Goal: Task Accomplishment & Management: Complete application form

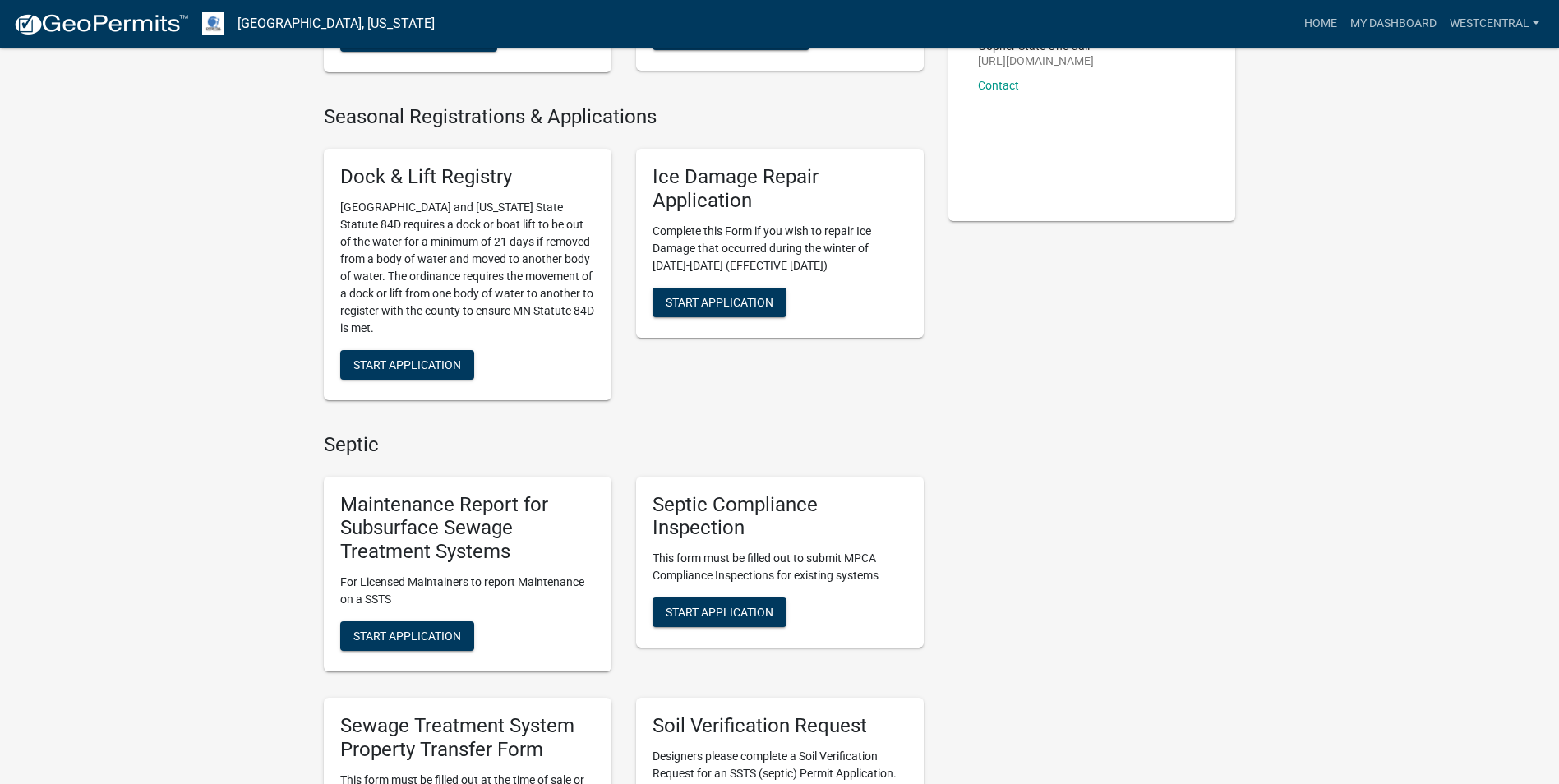
scroll to position [493, 0]
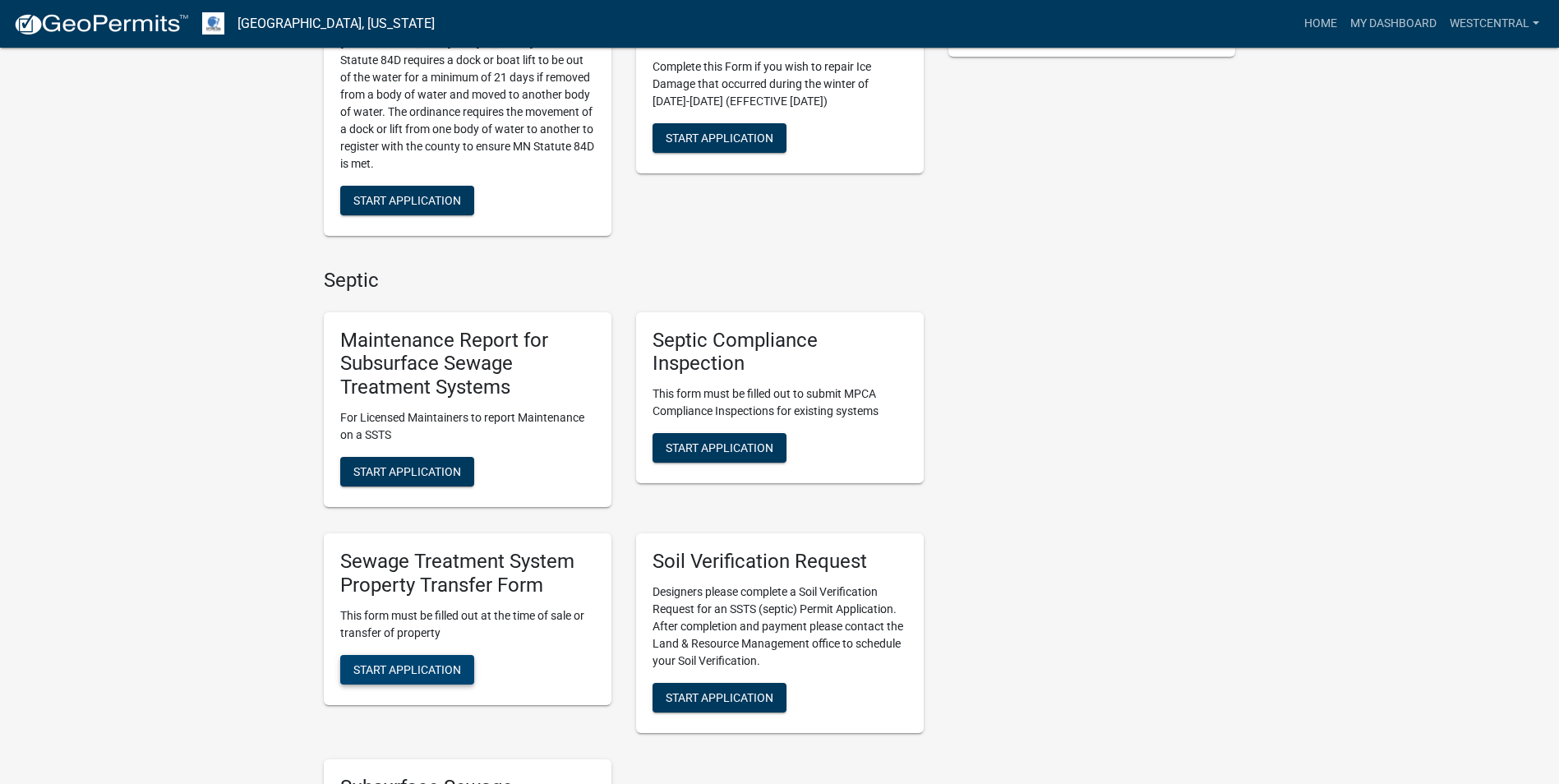
click at [420, 672] on span "Start Application" at bounding box center [407, 669] width 108 height 13
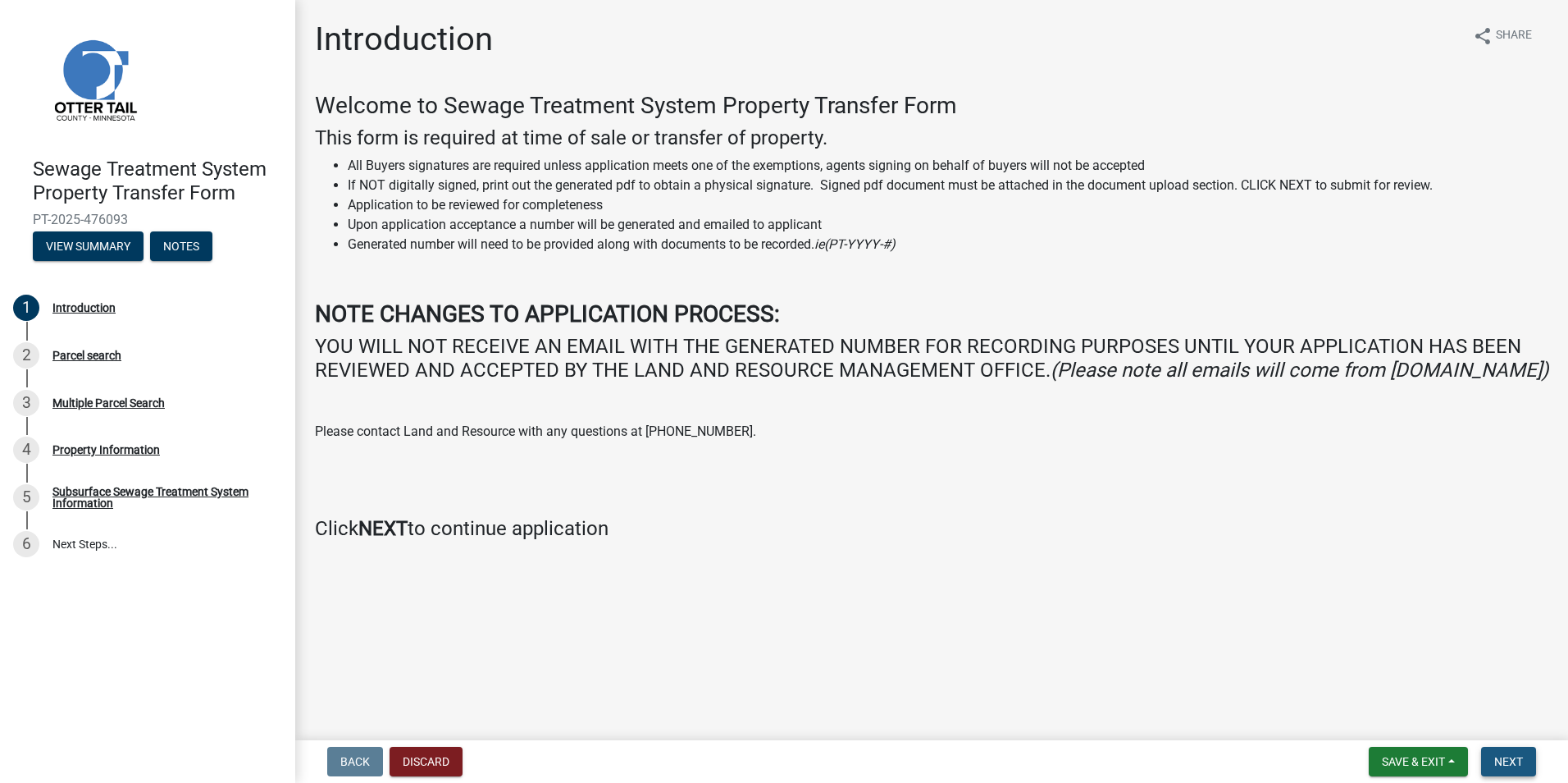
click at [1510, 766] on span "Next" at bounding box center [1509, 761] width 28 height 13
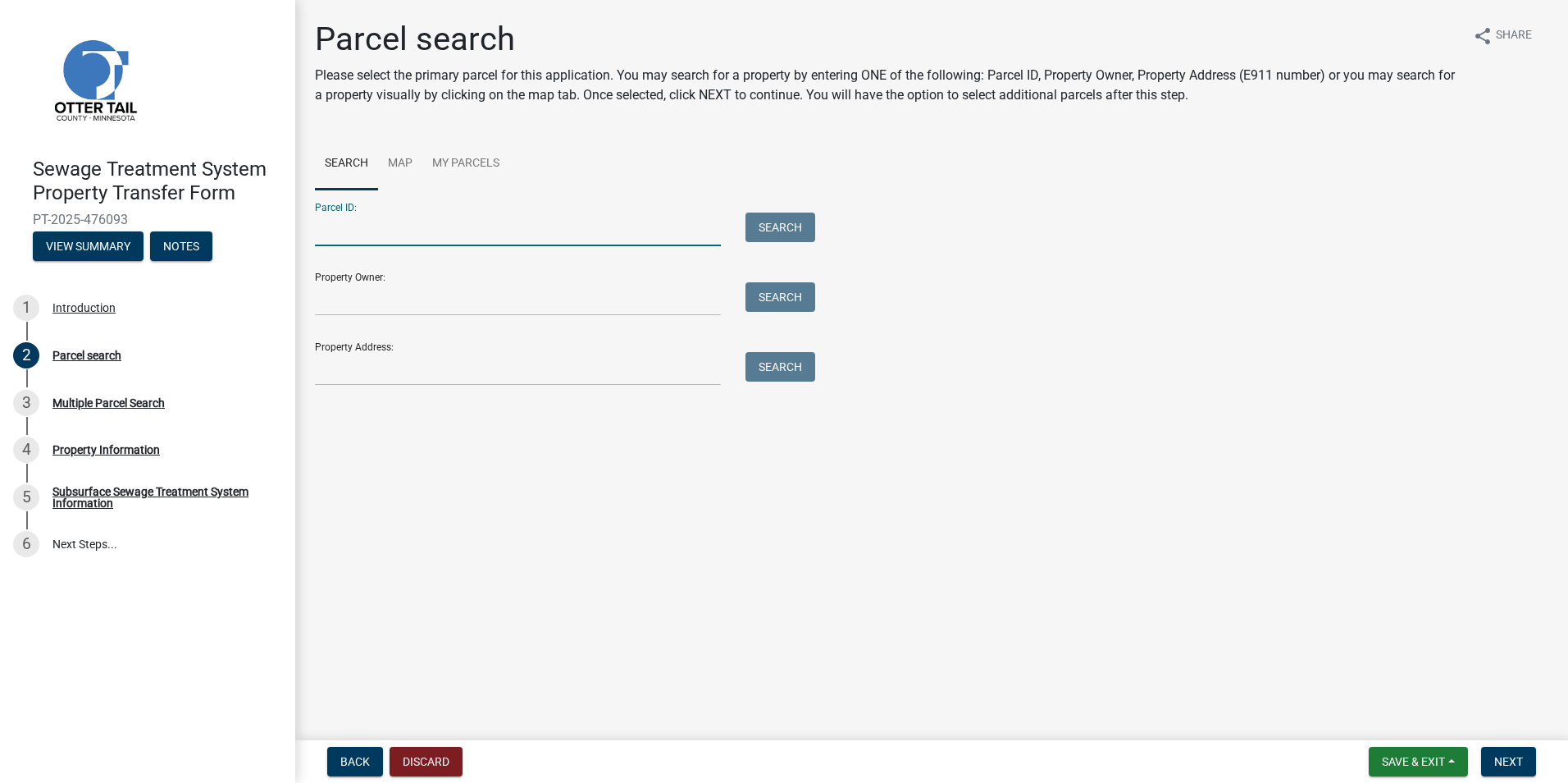
click at [355, 229] on input "Parcel ID:" at bounding box center [518, 229] width 406 height 34
paste input "13000160096004"
type input "13000160096004"
click at [785, 226] on button "Search" at bounding box center [781, 226] width 70 height 29
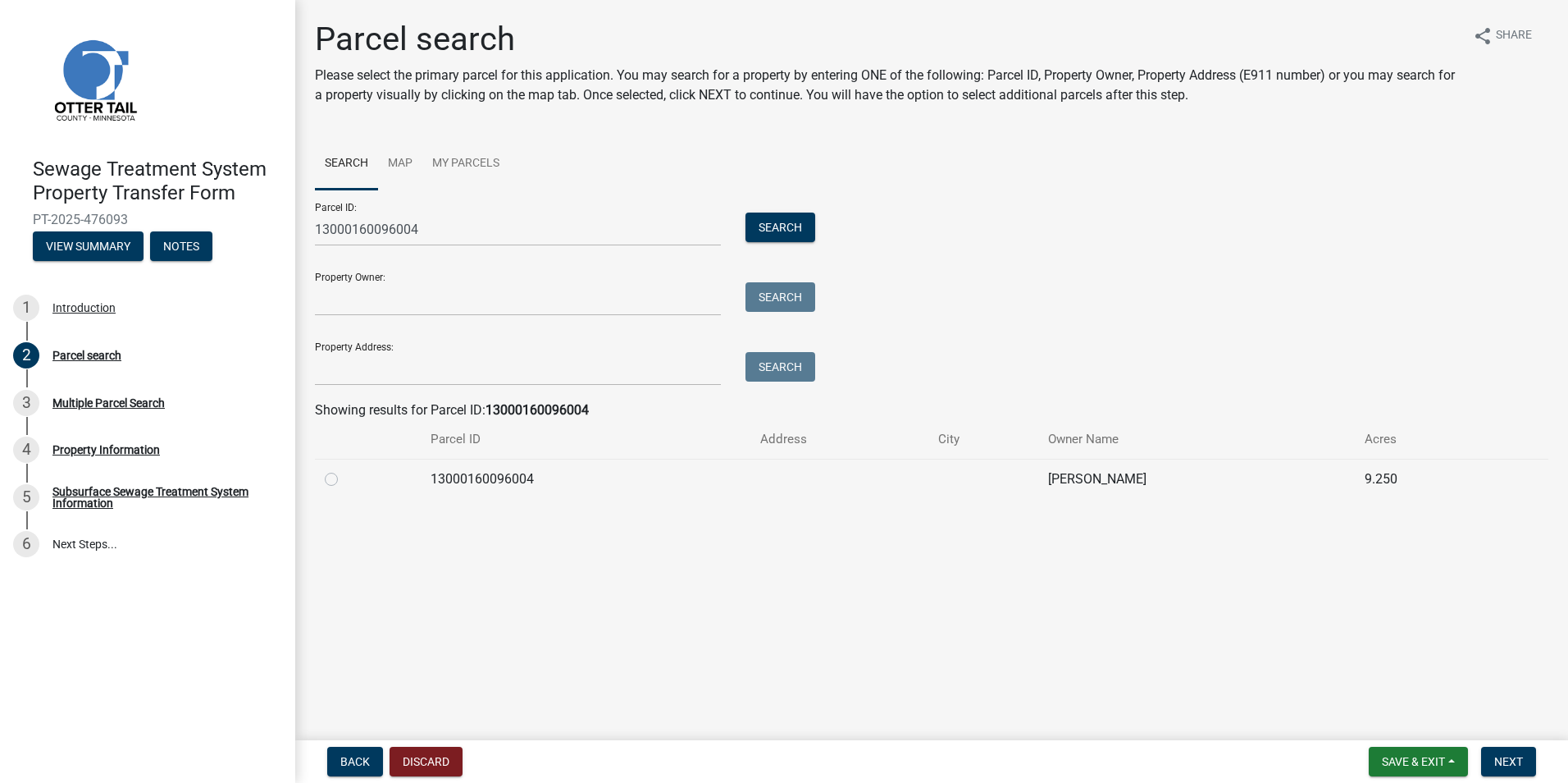
click at [344, 470] on label at bounding box center [344, 470] width 0 height 0
click at [344, 479] on input "radio" at bounding box center [349, 475] width 10 height 10
radio input "true"
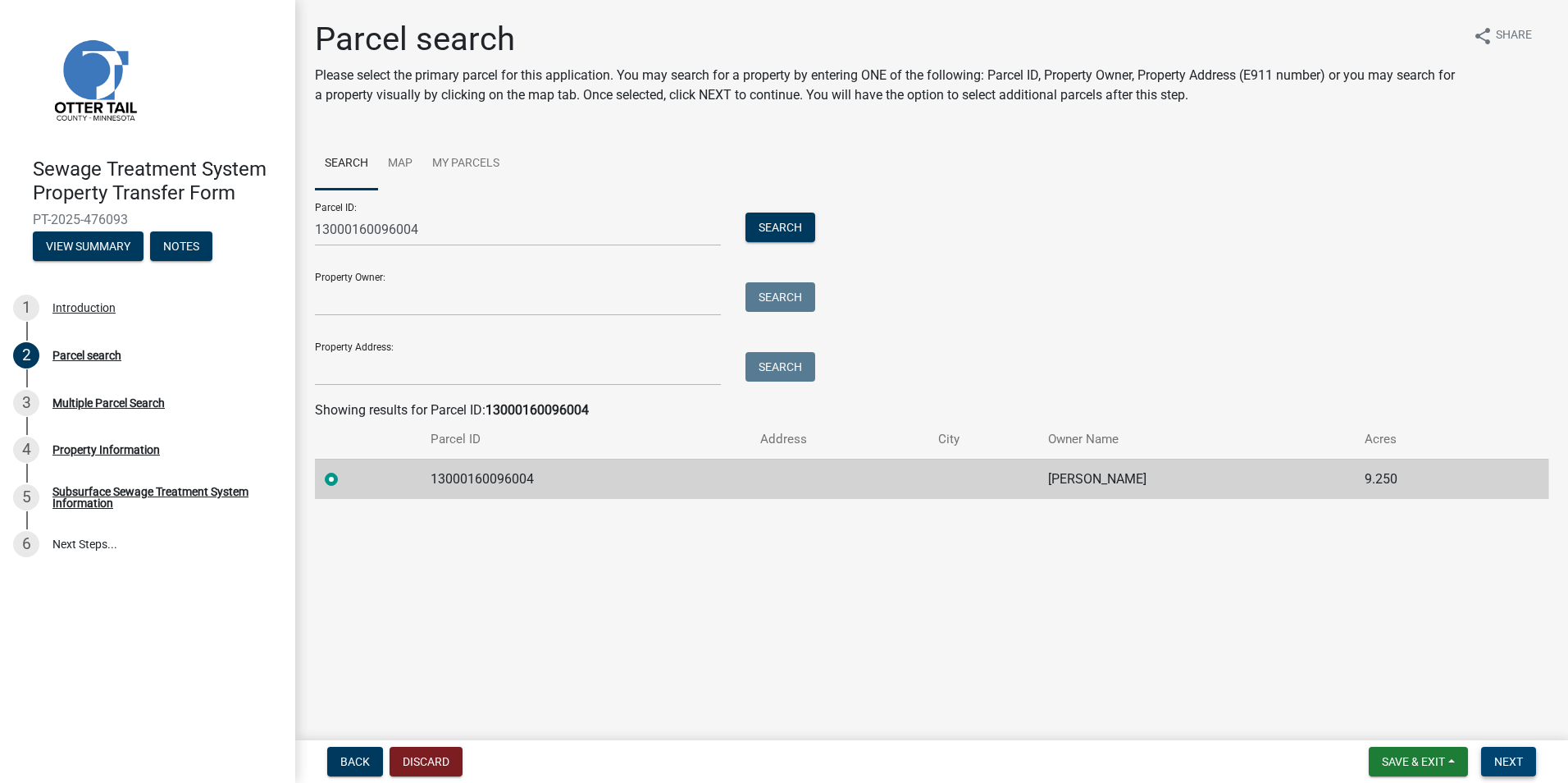
click at [1513, 757] on span "Next" at bounding box center [1509, 761] width 28 height 13
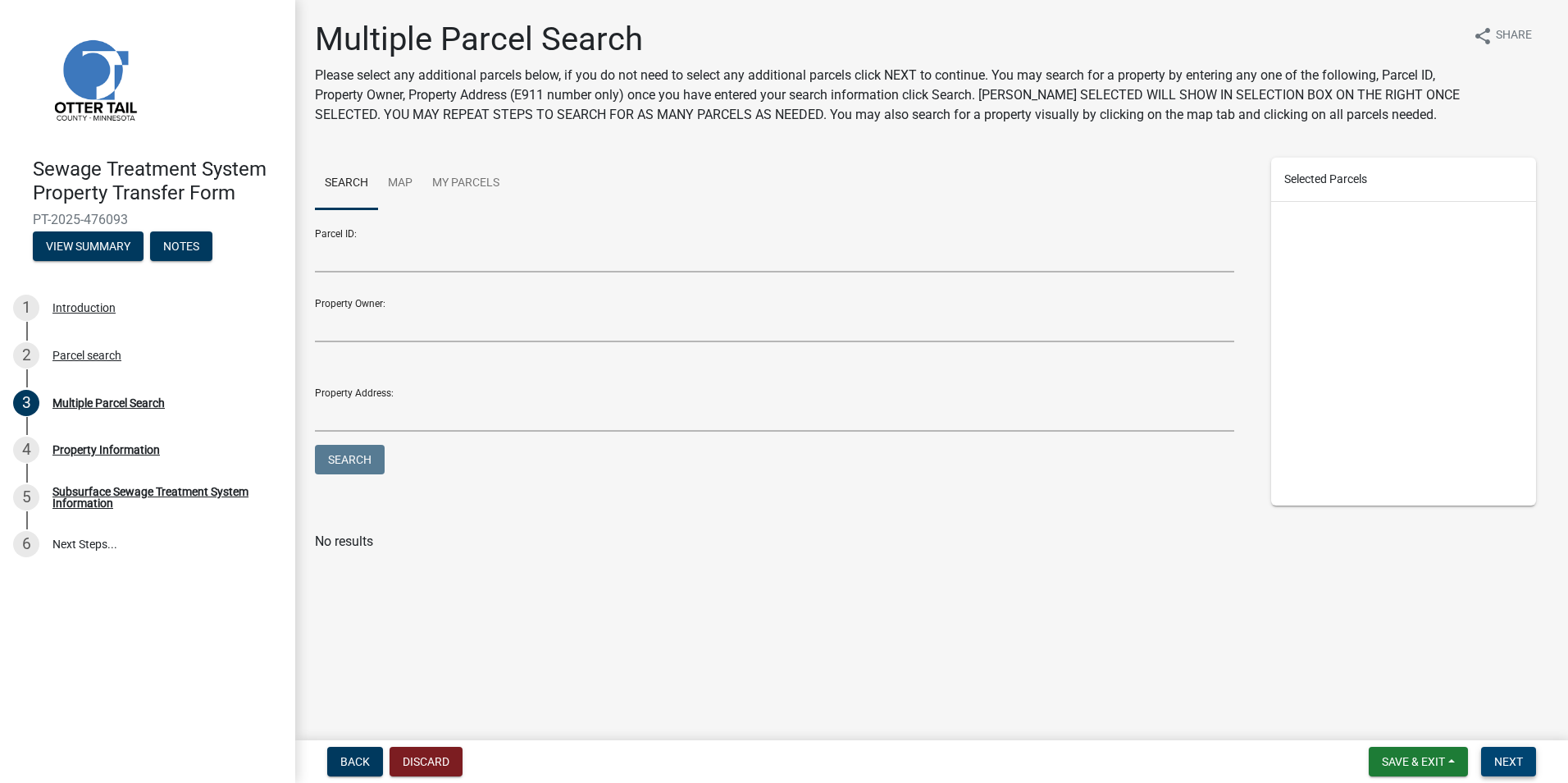
click at [1525, 753] on button "Next" at bounding box center [1509, 761] width 55 height 29
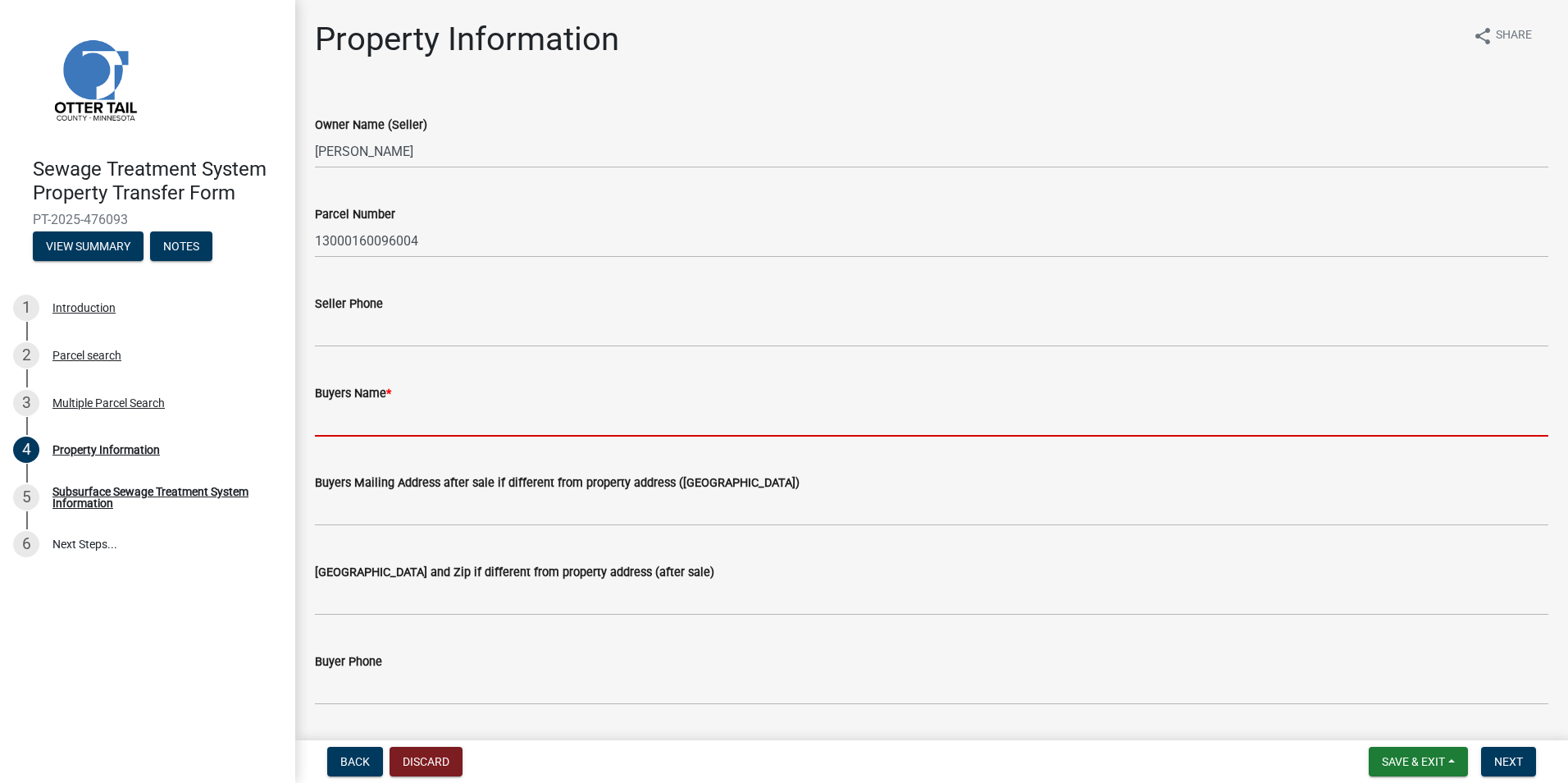
click at [338, 420] on input "Buyers Name *" at bounding box center [932, 420] width 1233 height 34
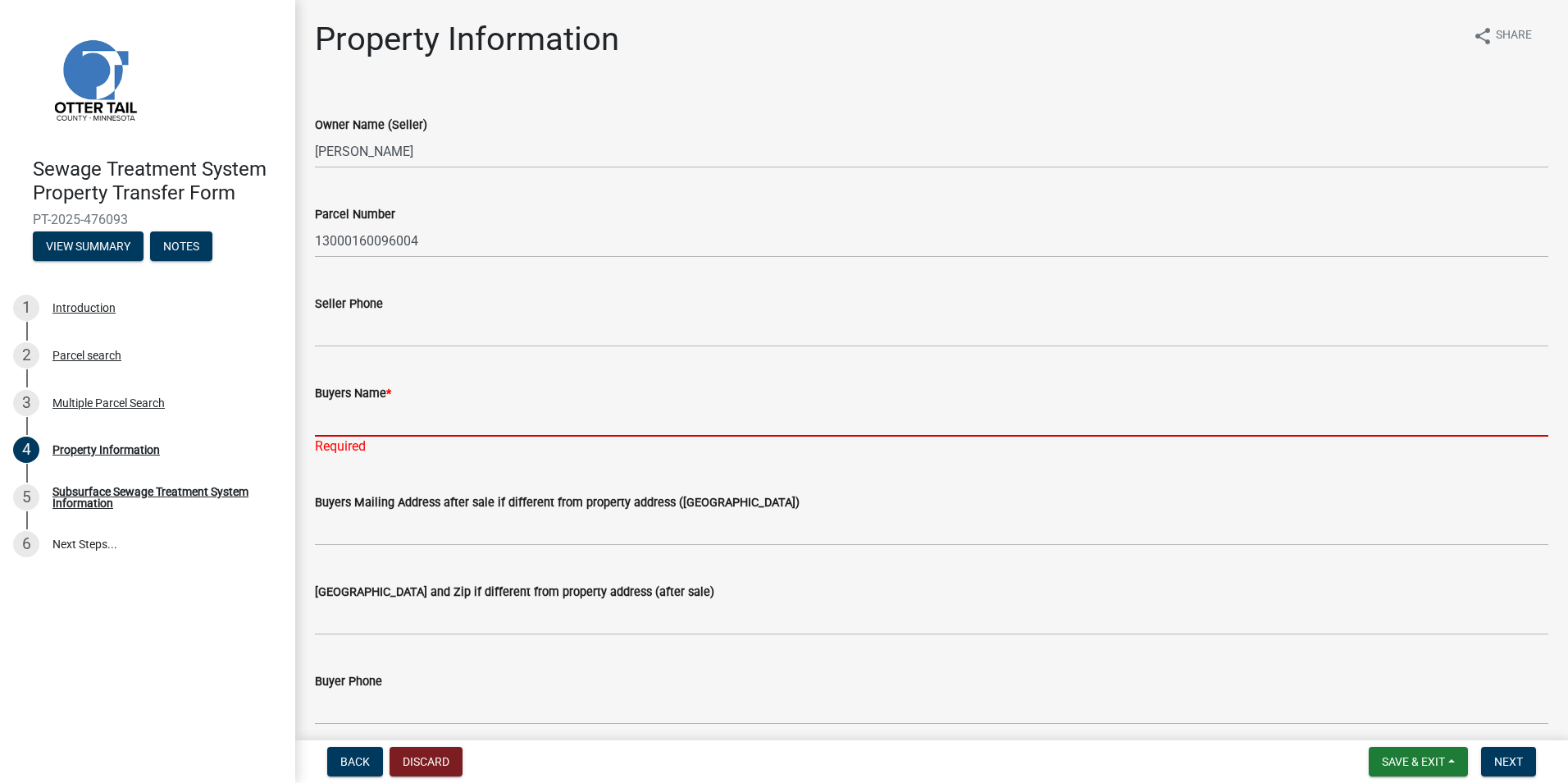
type input "d"
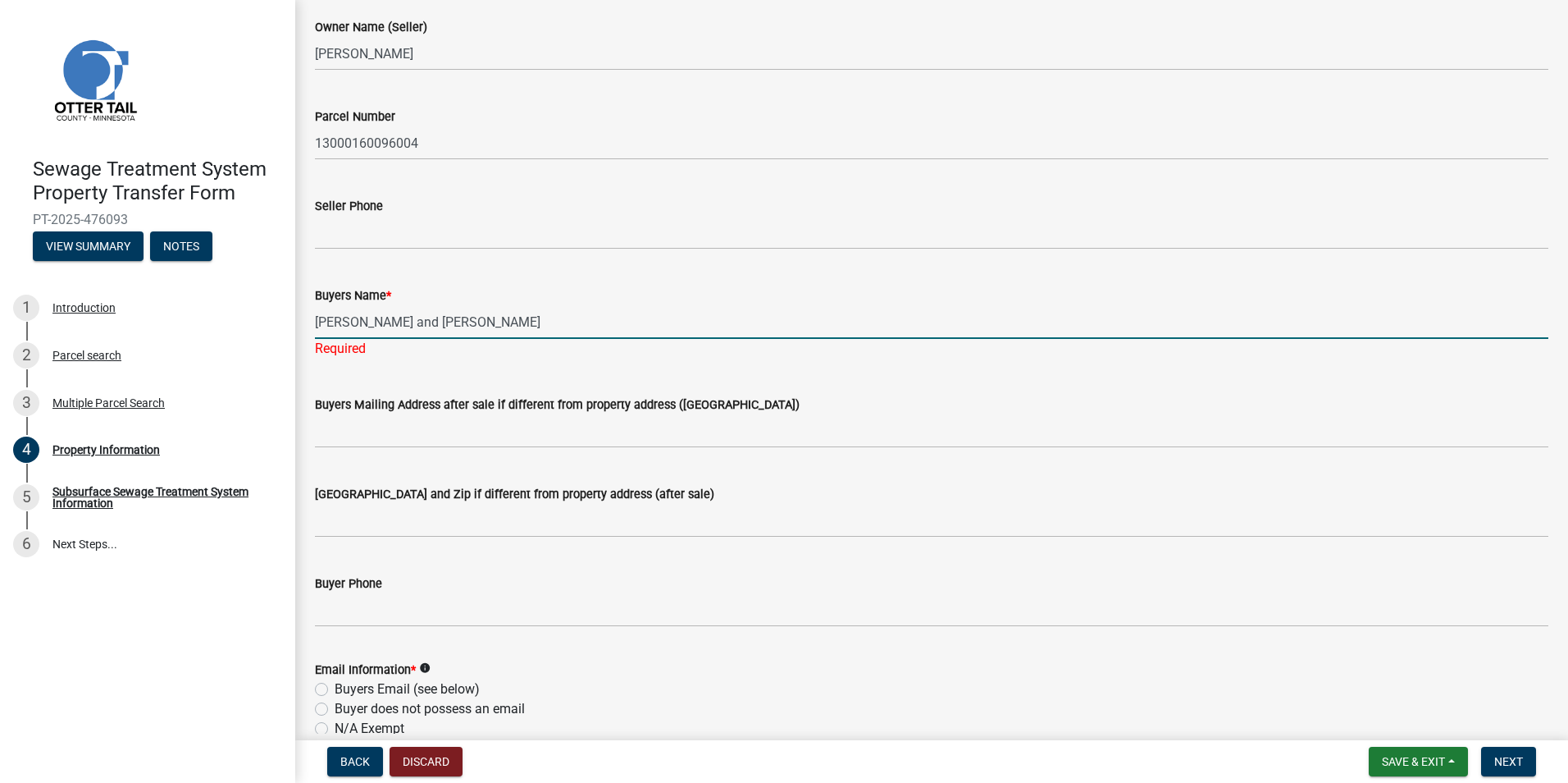
scroll to position [328, 0]
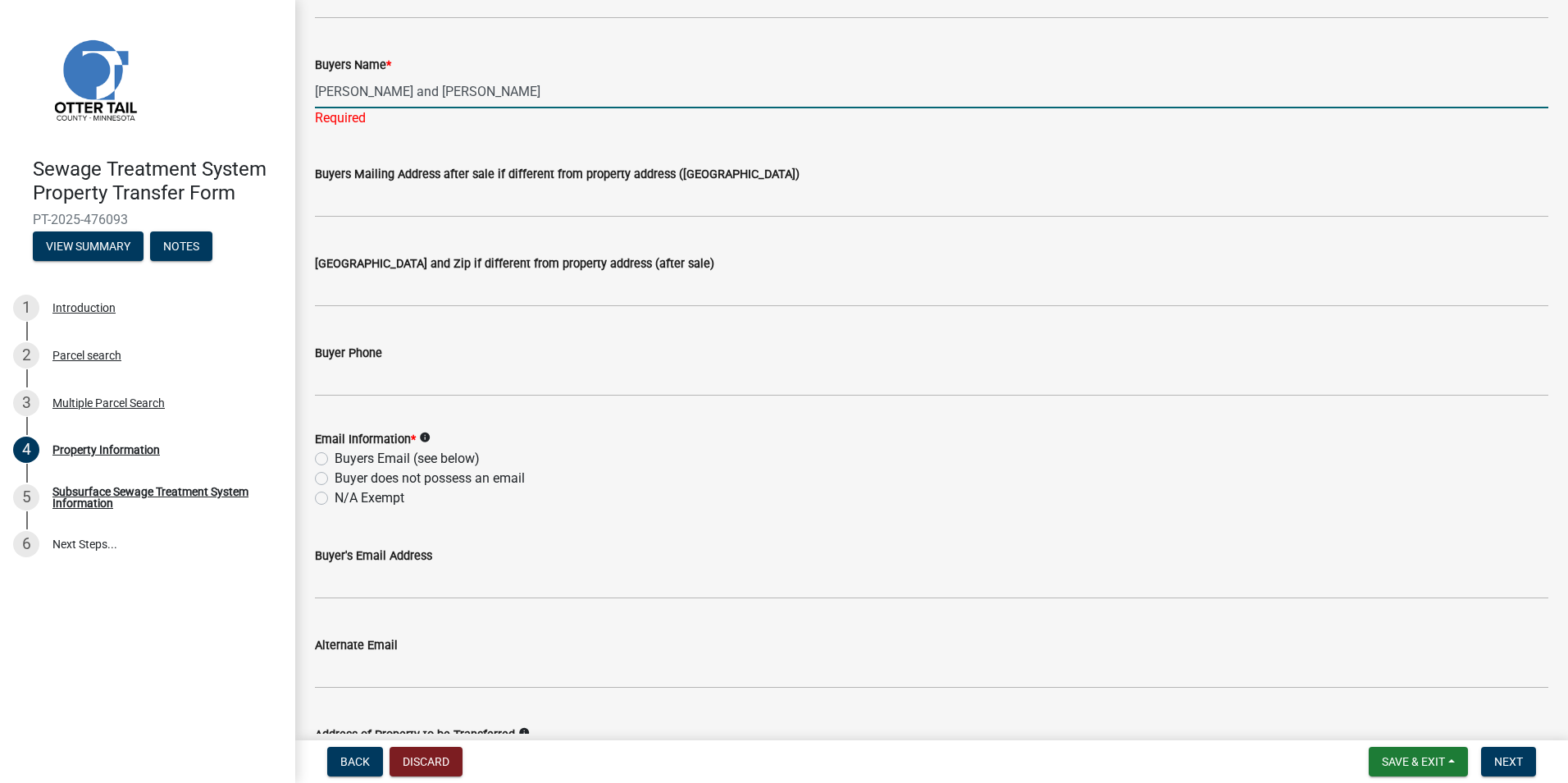
type input "[PERSON_NAME] and [PERSON_NAME]"
click at [323, 497] on wm-data-entity-input "Email Information * info Buyers Email (see below) Buyer does not possess an ema…" at bounding box center [932, 466] width 1233 height 113
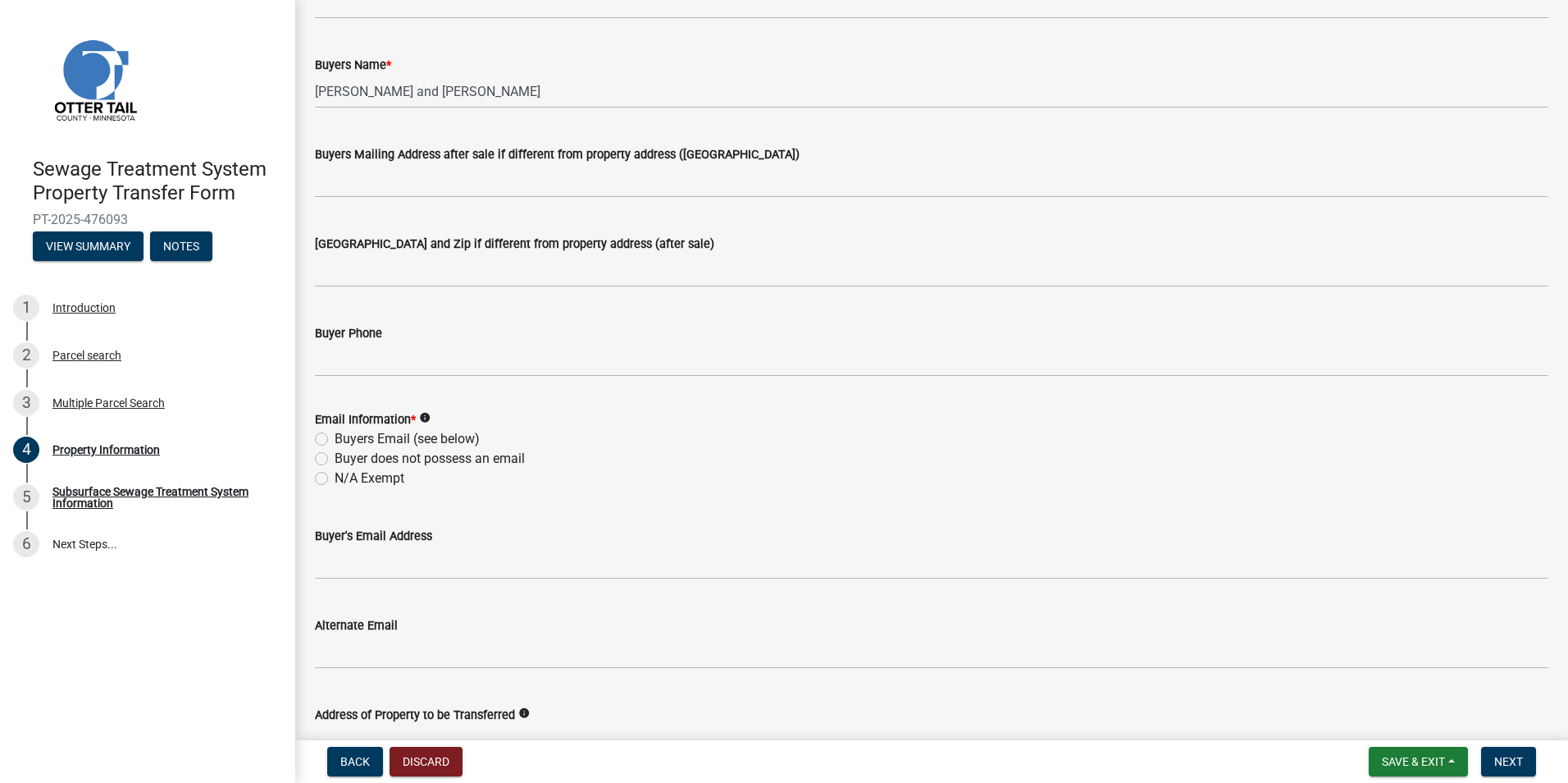
click at [335, 478] on label "N/A Exempt" at bounding box center [370, 478] width 70 height 20
click at [335, 478] on input "N/A Exempt" at bounding box center [339, 474] width 10 height 10
radio input "true"
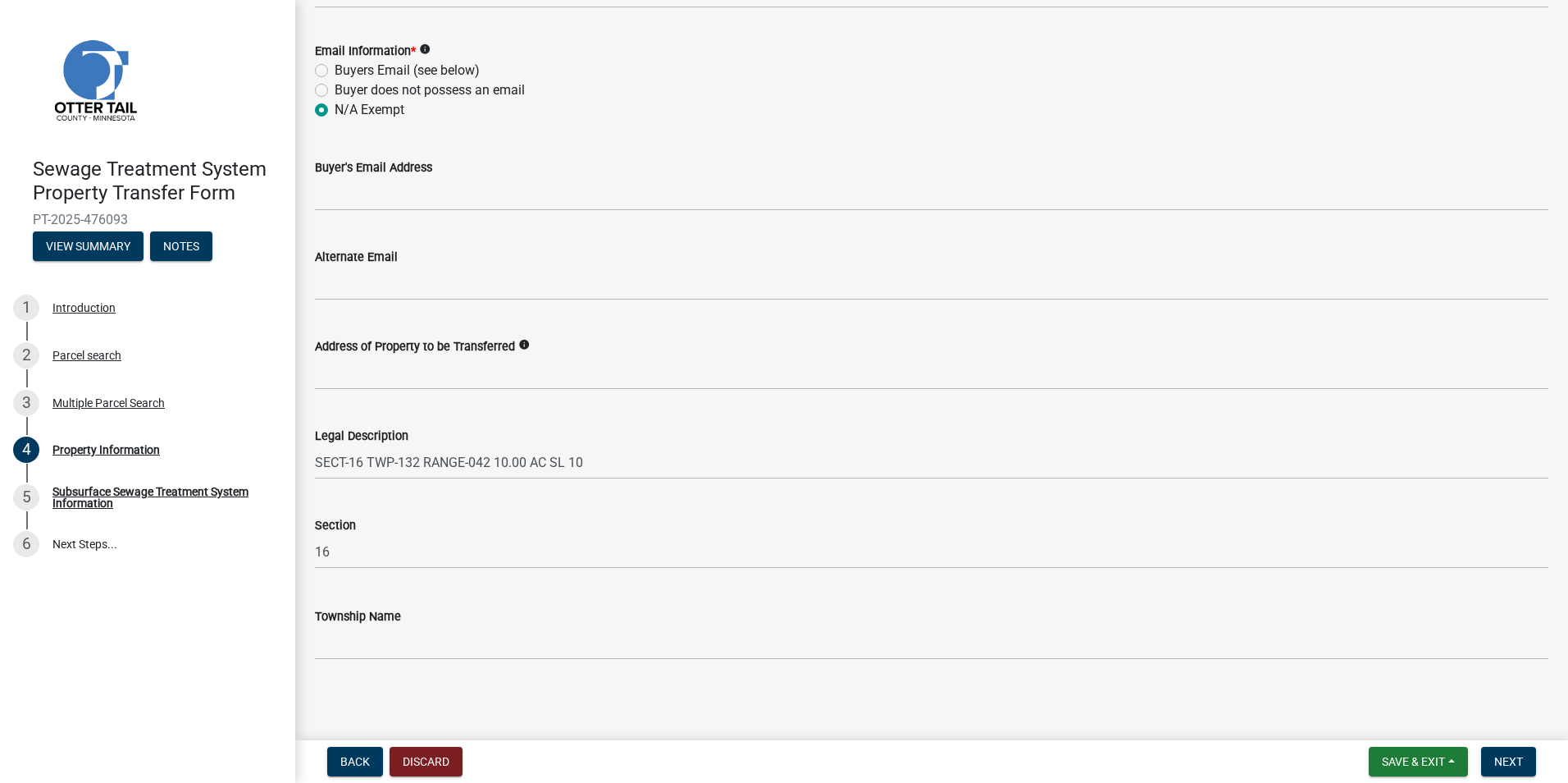
scroll to position [700, 0]
click at [1510, 770] on button "Next" at bounding box center [1509, 761] width 55 height 29
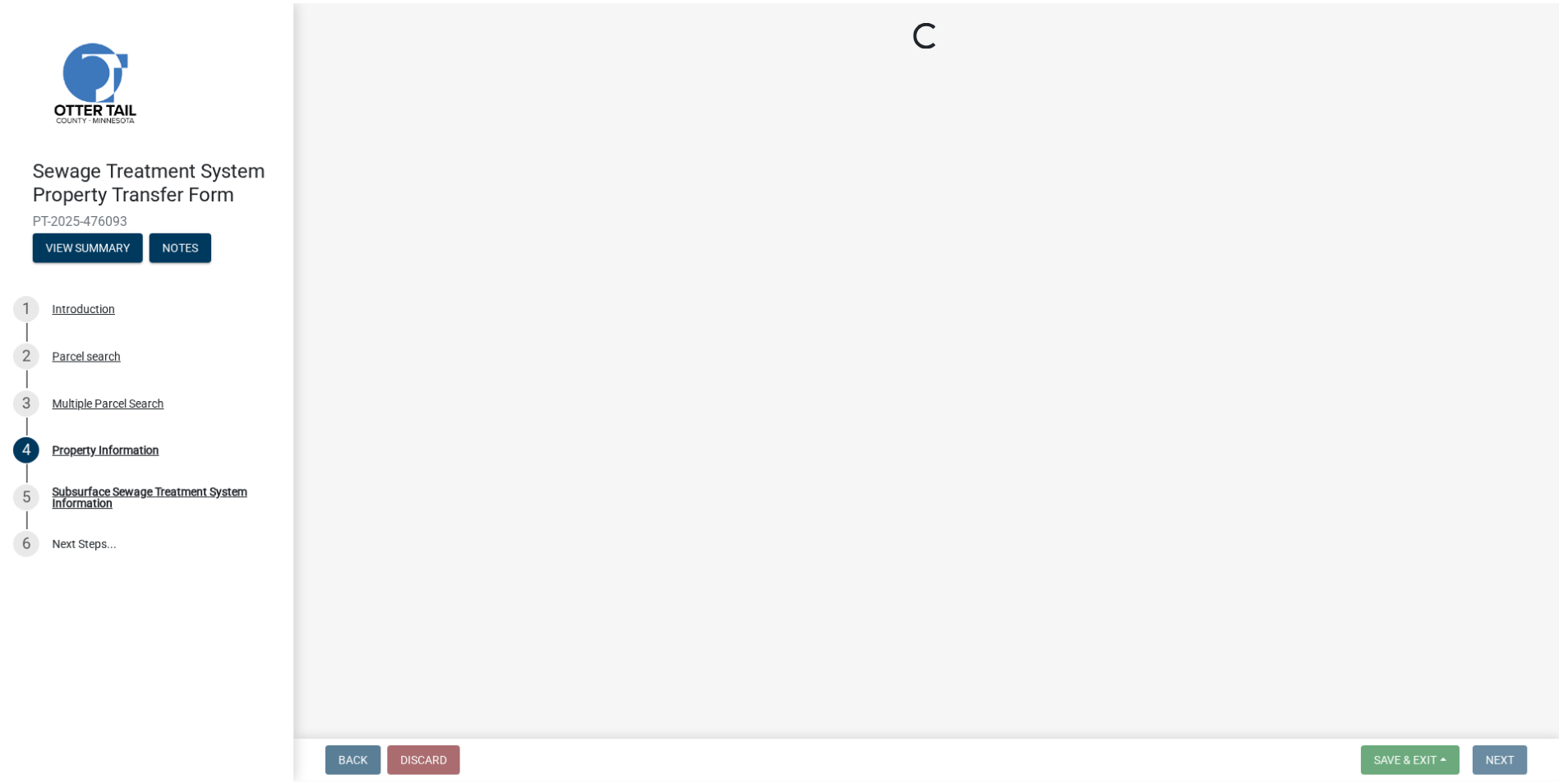
scroll to position [0, 0]
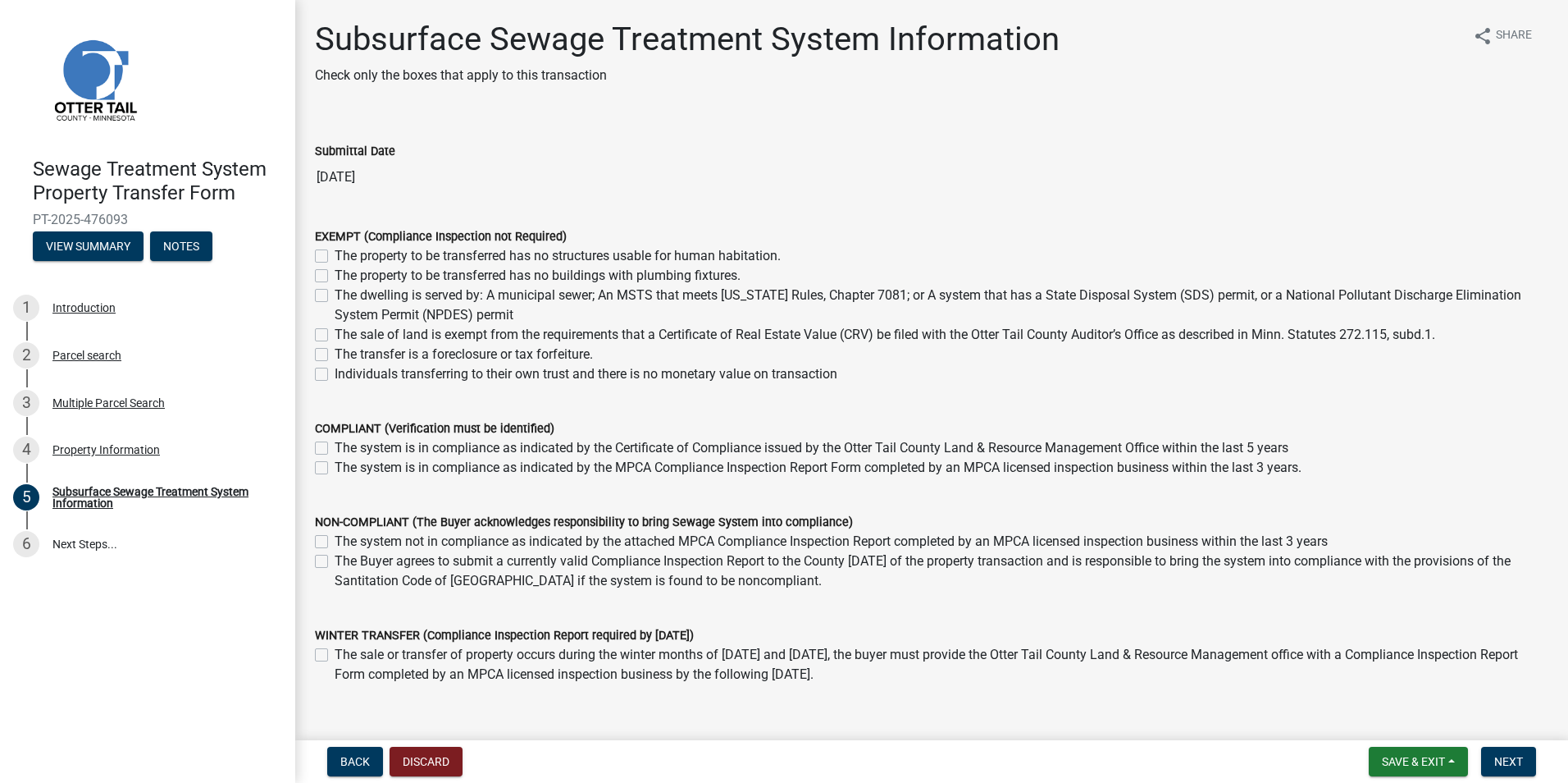
click at [335, 255] on label "The property to be transferred has no structures usable for human habitation." at bounding box center [557, 256] width 446 height 20
click at [335, 255] on input "The property to be transferred has no structures usable for human habitation." at bounding box center [339, 251] width 10 height 10
checkbox input "true"
checkbox input "false"
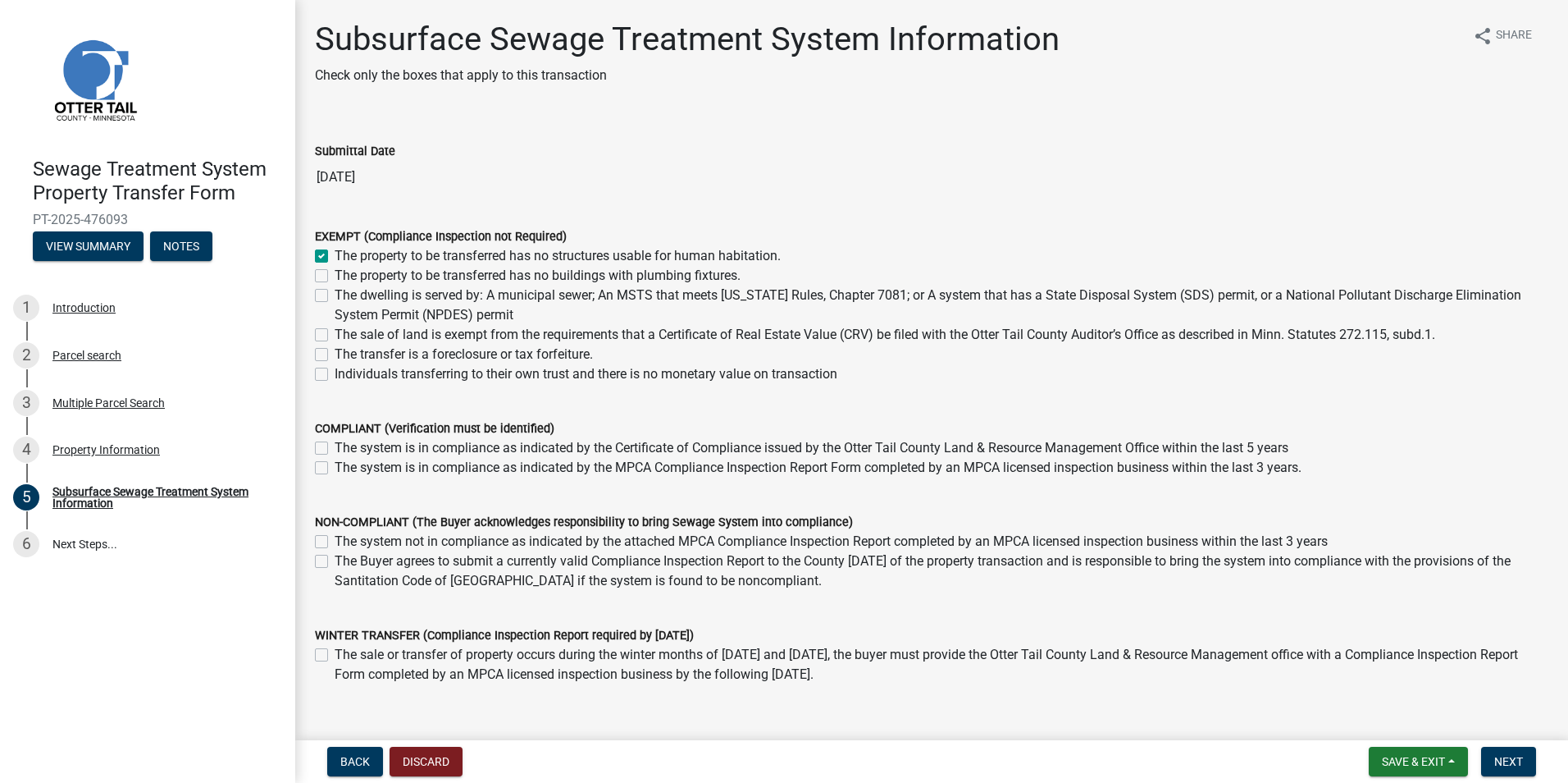
checkbox input "false"
click at [1507, 764] on span "Next" at bounding box center [1509, 761] width 28 height 13
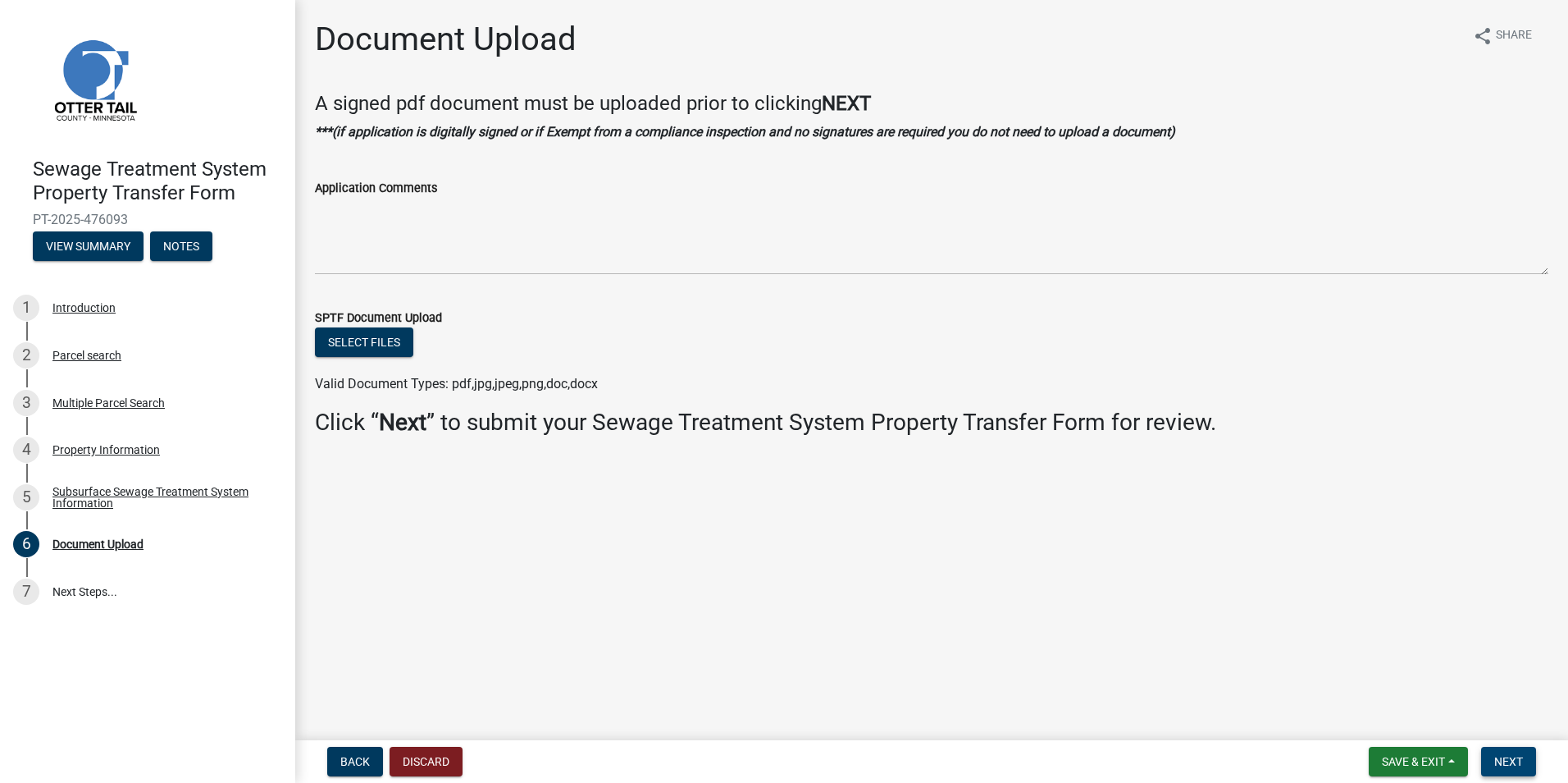
click at [1517, 762] on span "Next" at bounding box center [1509, 761] width 28 height 13
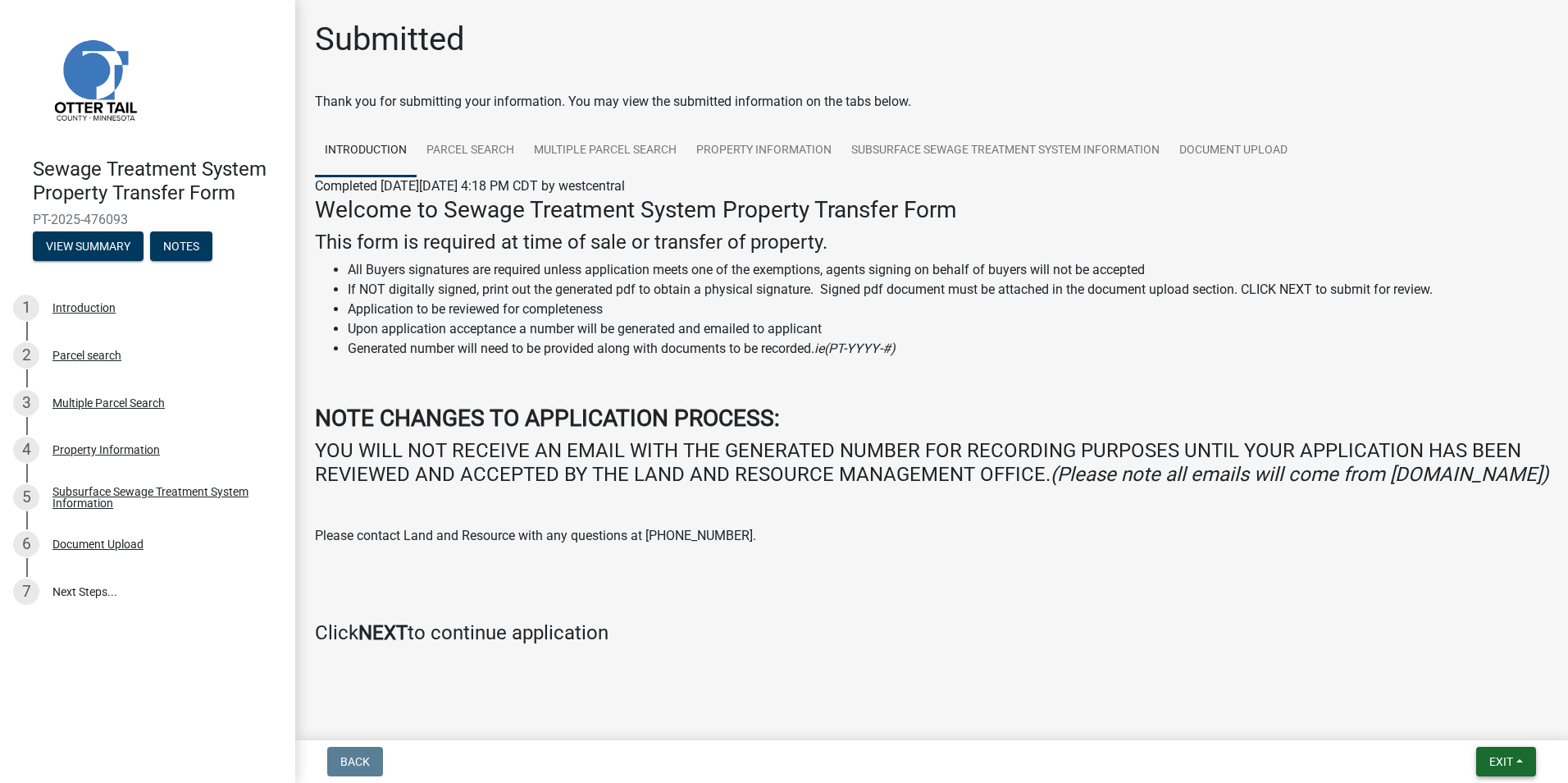
click at [1510, 758] on span "Exit" at bounding box center [1501, 761] width 24 height 13
click at [1487, 716] on button "Save & Exit" at bounding box center [1470, 719] width 131 height 40
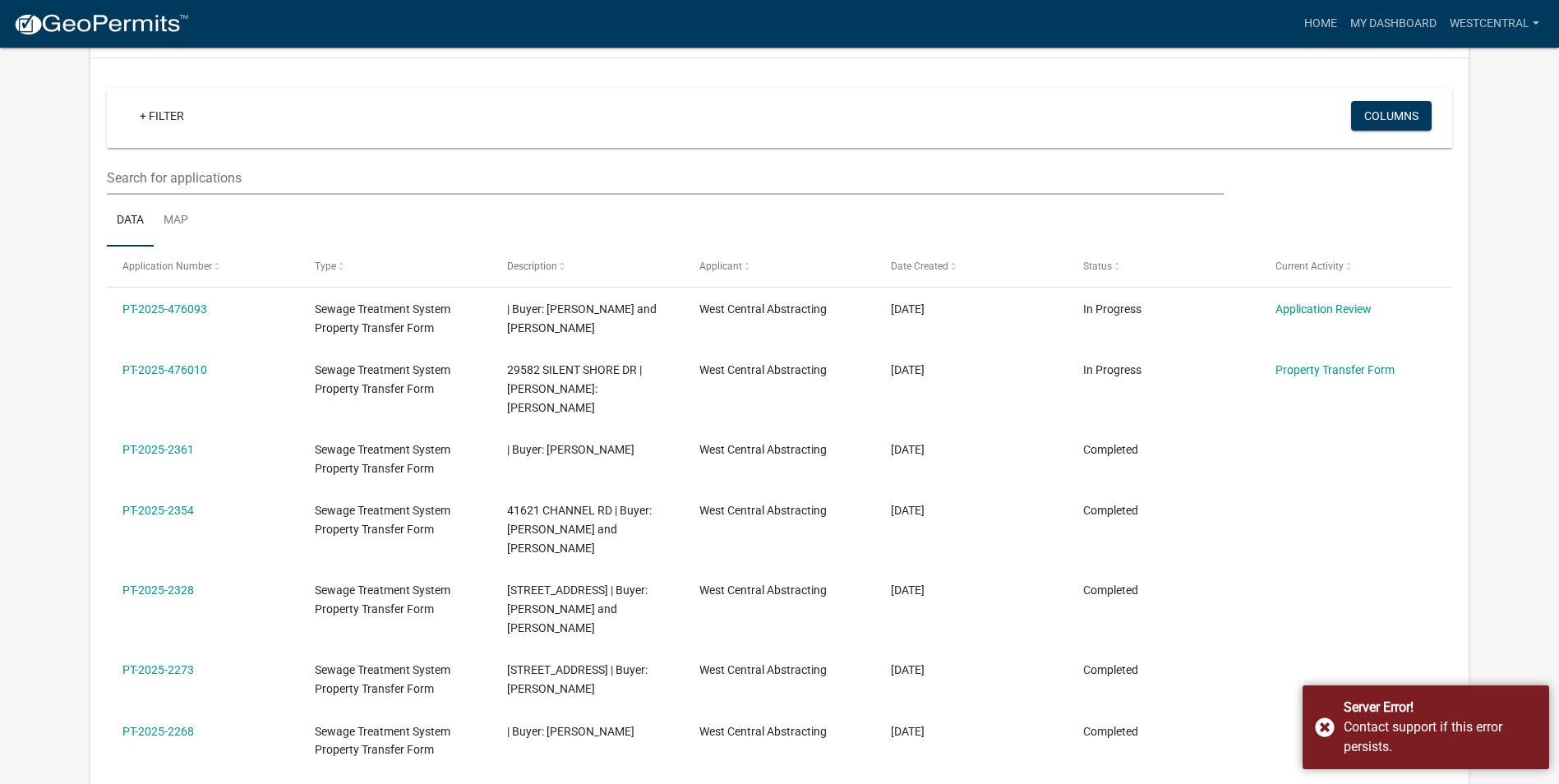
scroll to position [329, 0]
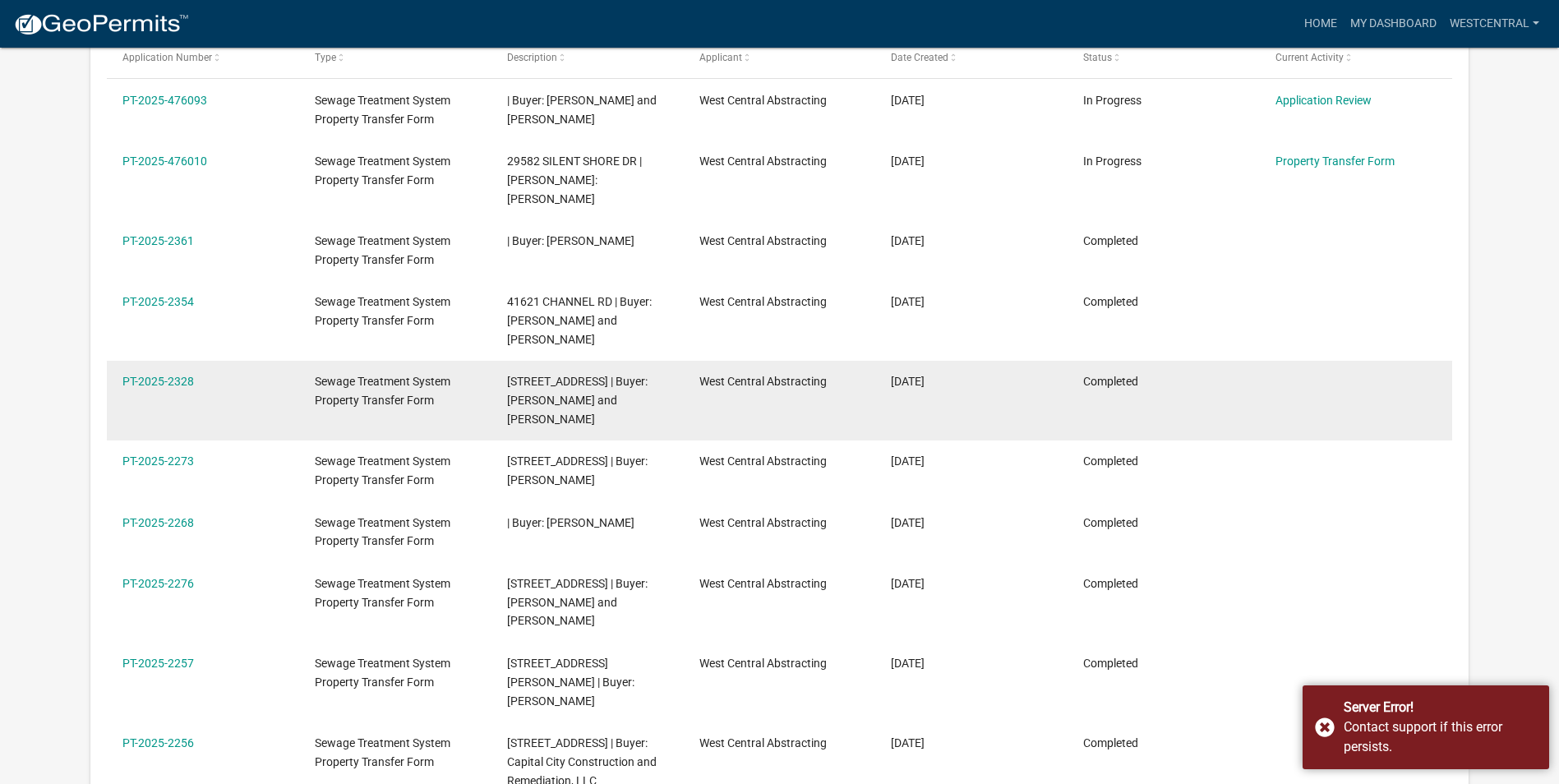
click at [322, 372] on div "Sewage Treatment System Property Transfer Form" at bounding box center [395, 391] width 161 height 38
